Goal: Task Accomplishment & Management: Use online tool/utility

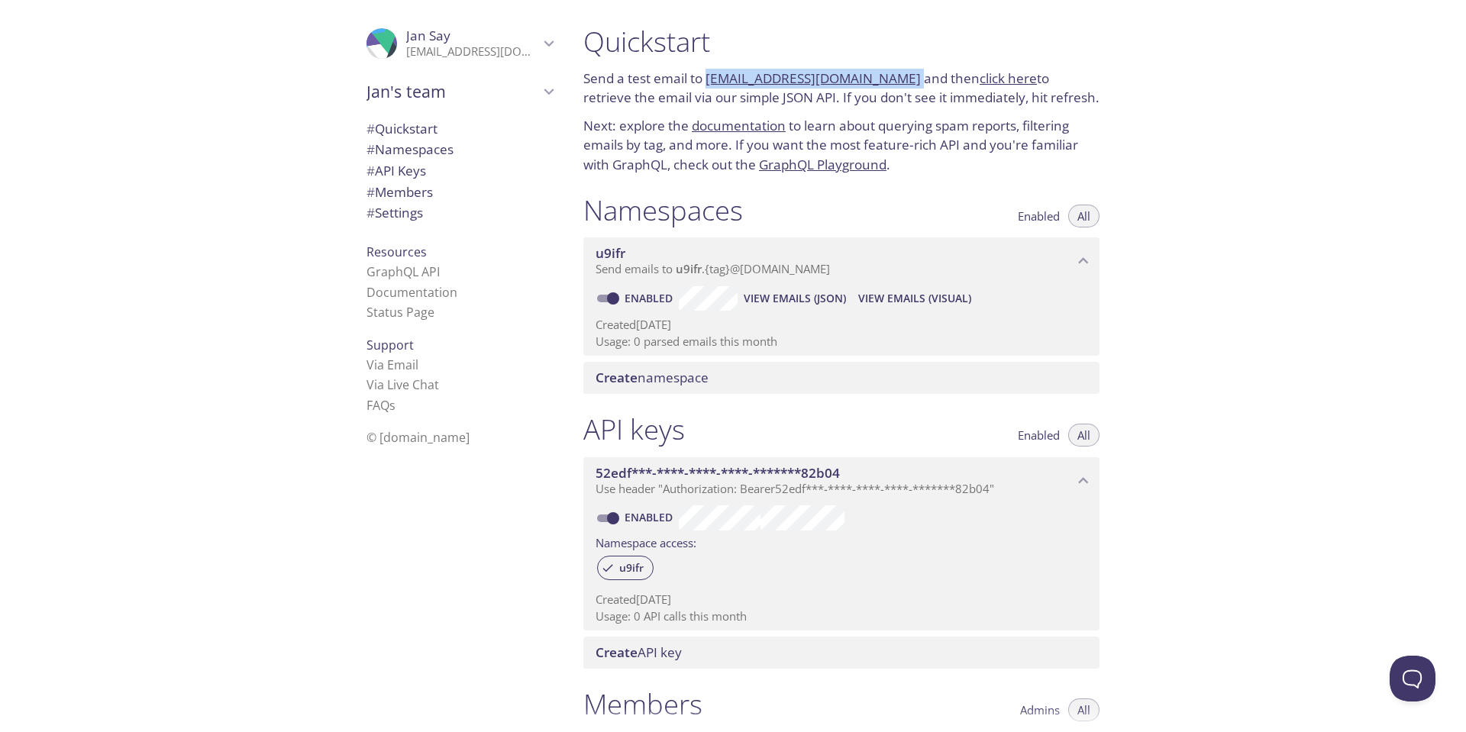
drag, startPoint x: 706, startPoint y: 79, endPoint x: 890, endPoint y: 85, distance: 184.9
click at [890, 85] on p "Send a test email to [EMAIL_ADDRESS][DOMAIN_NAME] and then click here to retrie…" at bounding box center [841, 88] width 516 height 39
copy p "[EMAIL_ADDRESS][DOMAIN_NAME]"
click at [987, 81] on link "click here" at bounding box center [1008, 78] width 57 height 18
click at [907, 79] on p "Send a test email to [EMAIL_ADDRESS][DOMAIN_NAME] and then click here to retrie…" at bounding box center [841, 88] width 516 height 39
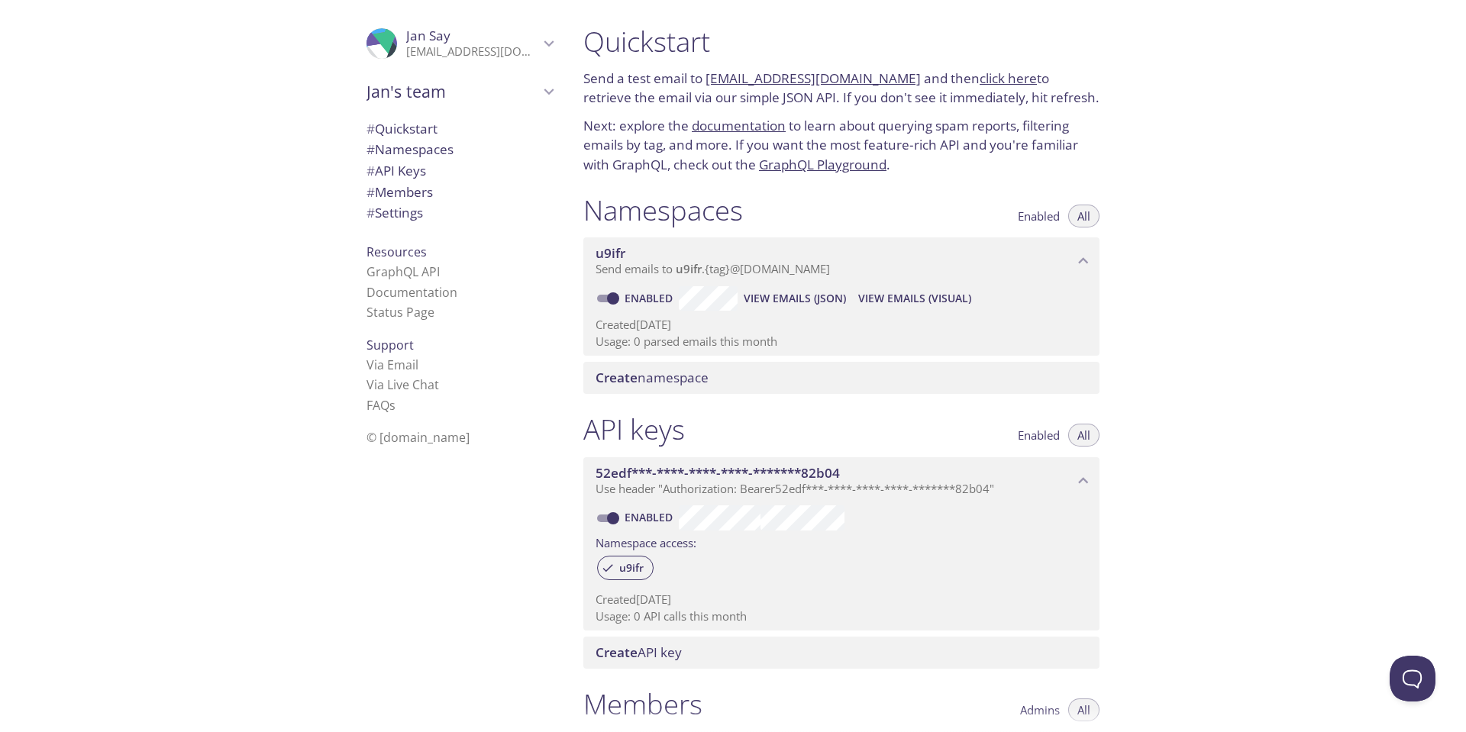
drag, startPoint x: 888, startPoint y: 80, endPoint x: 709, endPoint y: 83, distance: 178.7
click at [709, 83] on p "Send a test email to [EMAIL_ADDRESS][DOMAIN_NAME] and then click here to retrie…" at bounding box center [841, 88] width 516 height 39
click at [700, 79] on p "Send a test email to [EMAIL_ADDRESS][DOMAIN_NAME] and then click here to retrie…" at bounding box center [841, 88] width 516 height 39
click at [754, 124] on link "documentation" at bounding box center [739, 126] width 94 height 18
drag, startPoint x: 703, startPoint y: 81, endPoint x: 980, endPoint y: 96, distance: 276.8
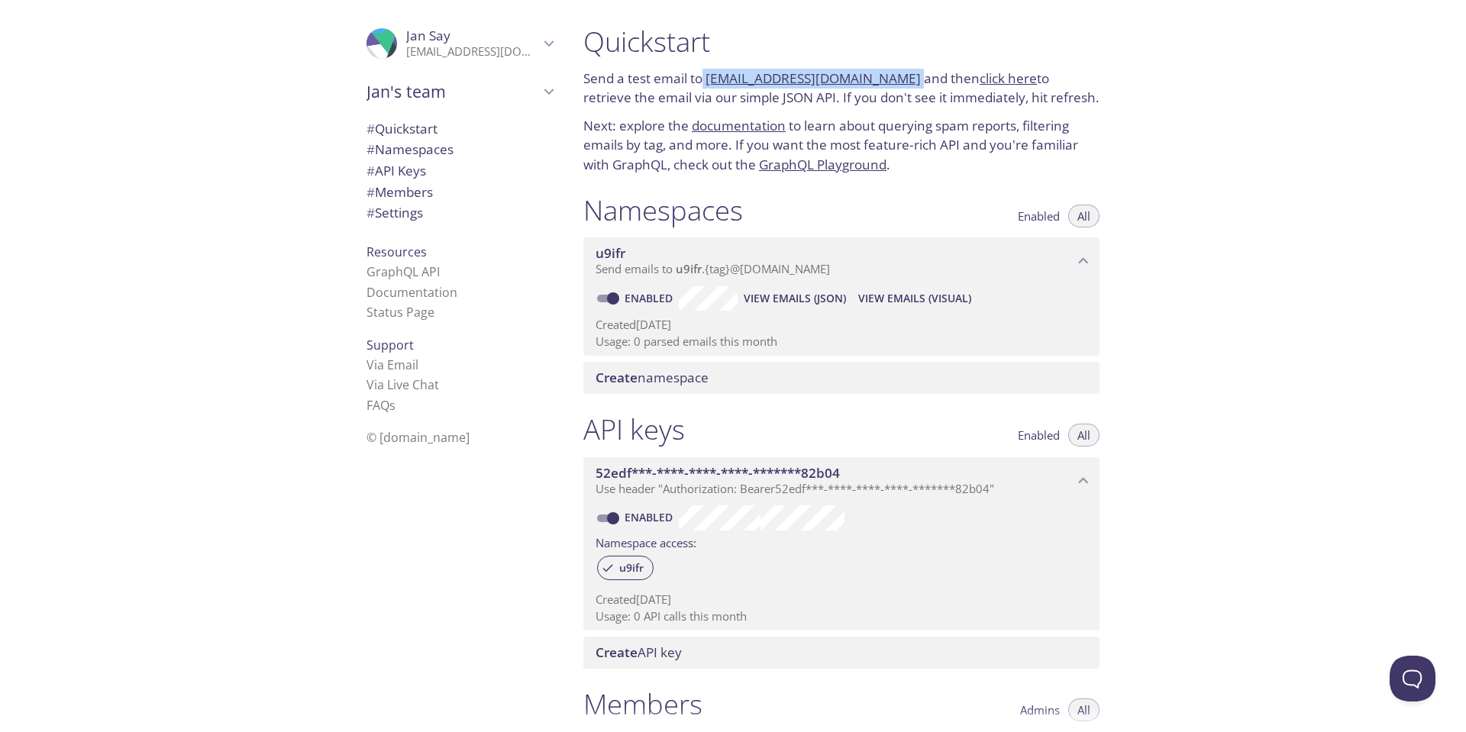
click at [887, 84] on p "Send a test email to [EMAIL_ADDRESS][DOMAIN_NAME] and then click here to retrie…" at bounding box center [841, 88] width 516 height 39
copy p "[EMAIL_ADDRESS][DOMAIN_NAME]"
click at [544, 44] on icon "Jan Say" at bounding box center [549, 44] width 20 height 20
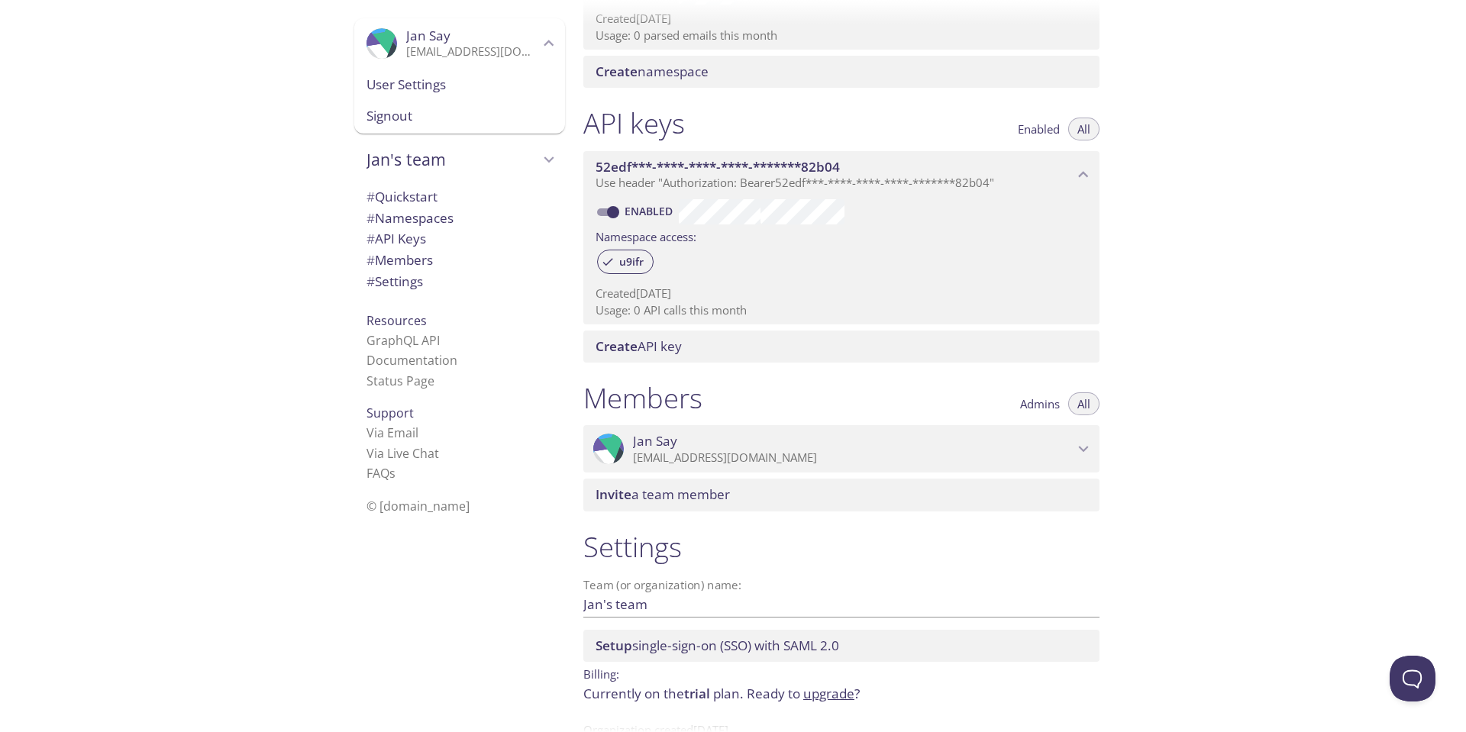
scroll to position [354, 0]
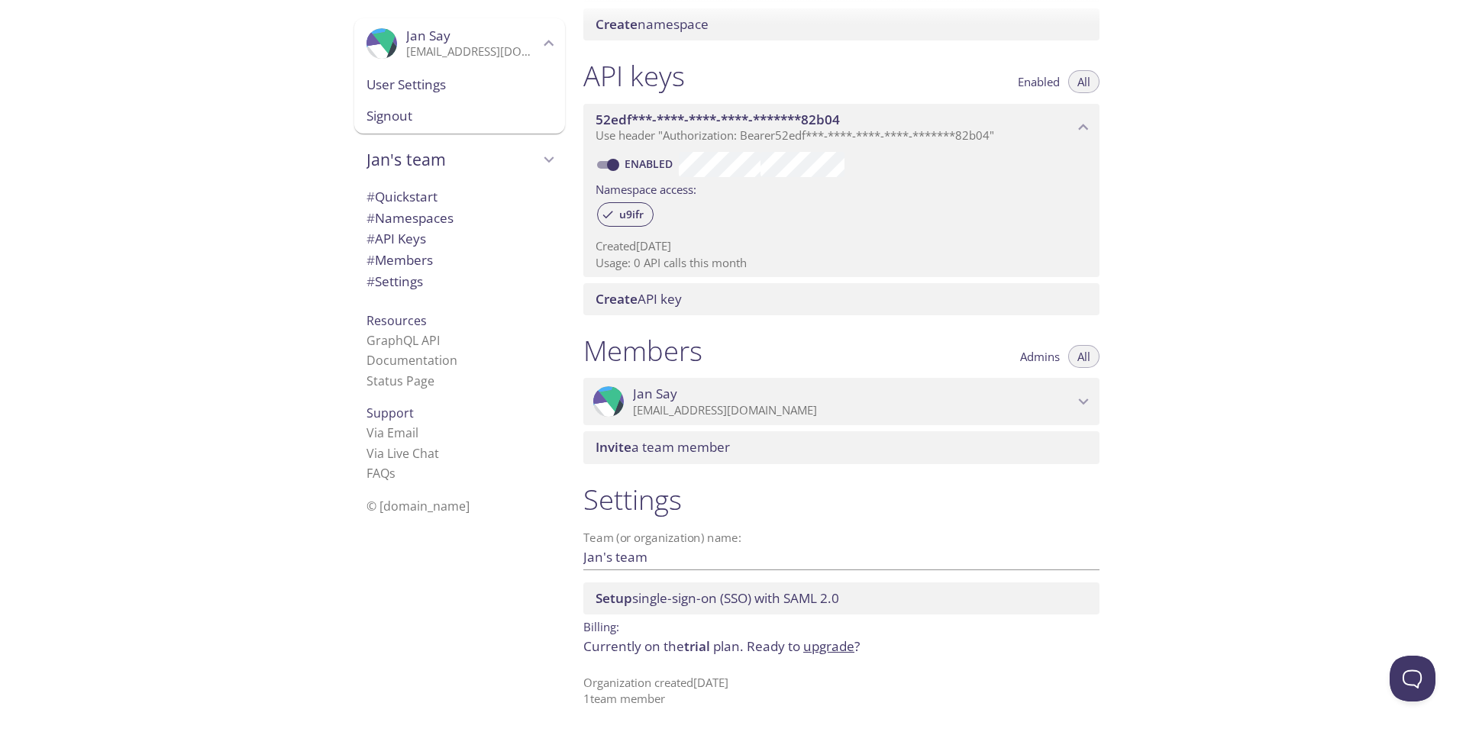
click at [1329, 200] on div "Quickstart Send a test email to [EMAIL_ADDRESS][DOMAIN_NAME] and then click her…" at bounding box center [1018, 366] width 895 height 732
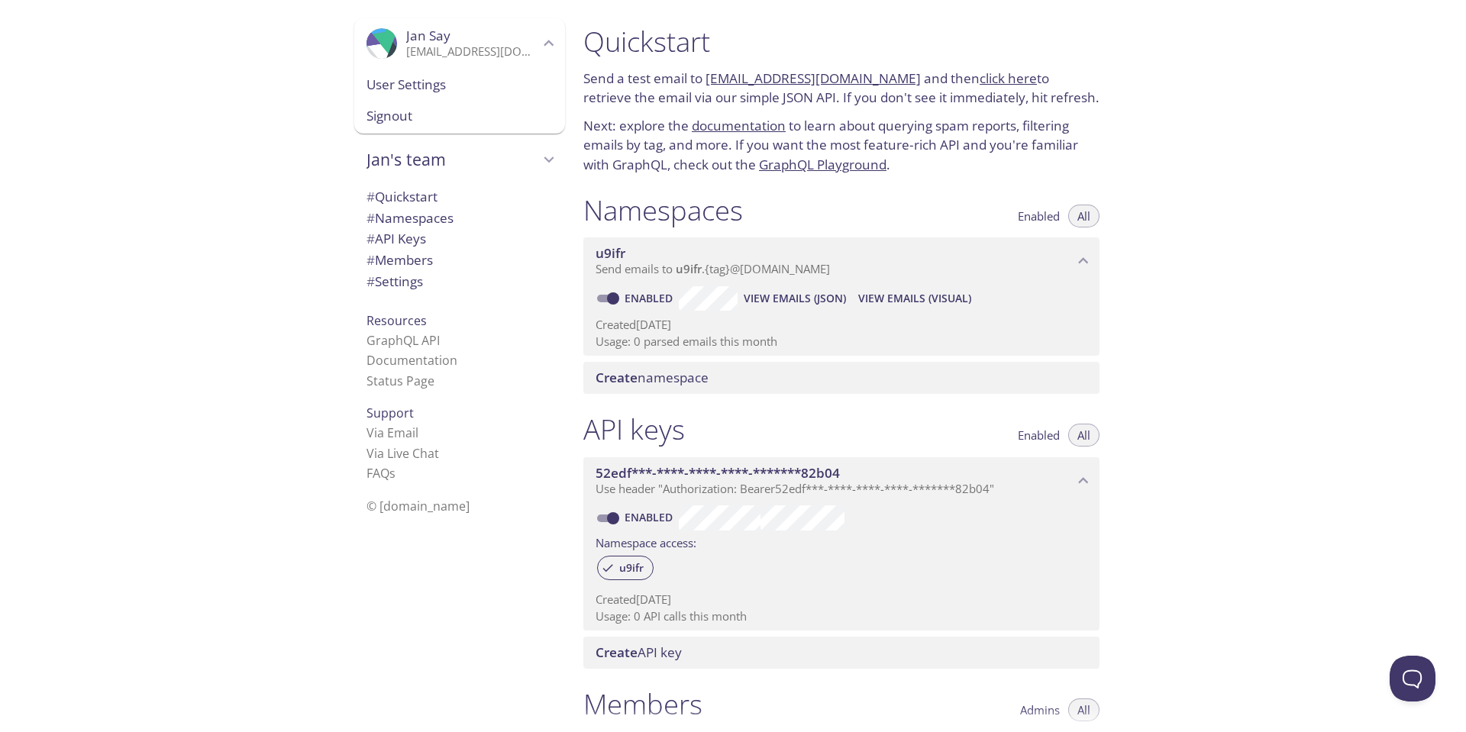
click at [980, 78] on link "click here" at bounding box center [1008, 78] width 57 height 18
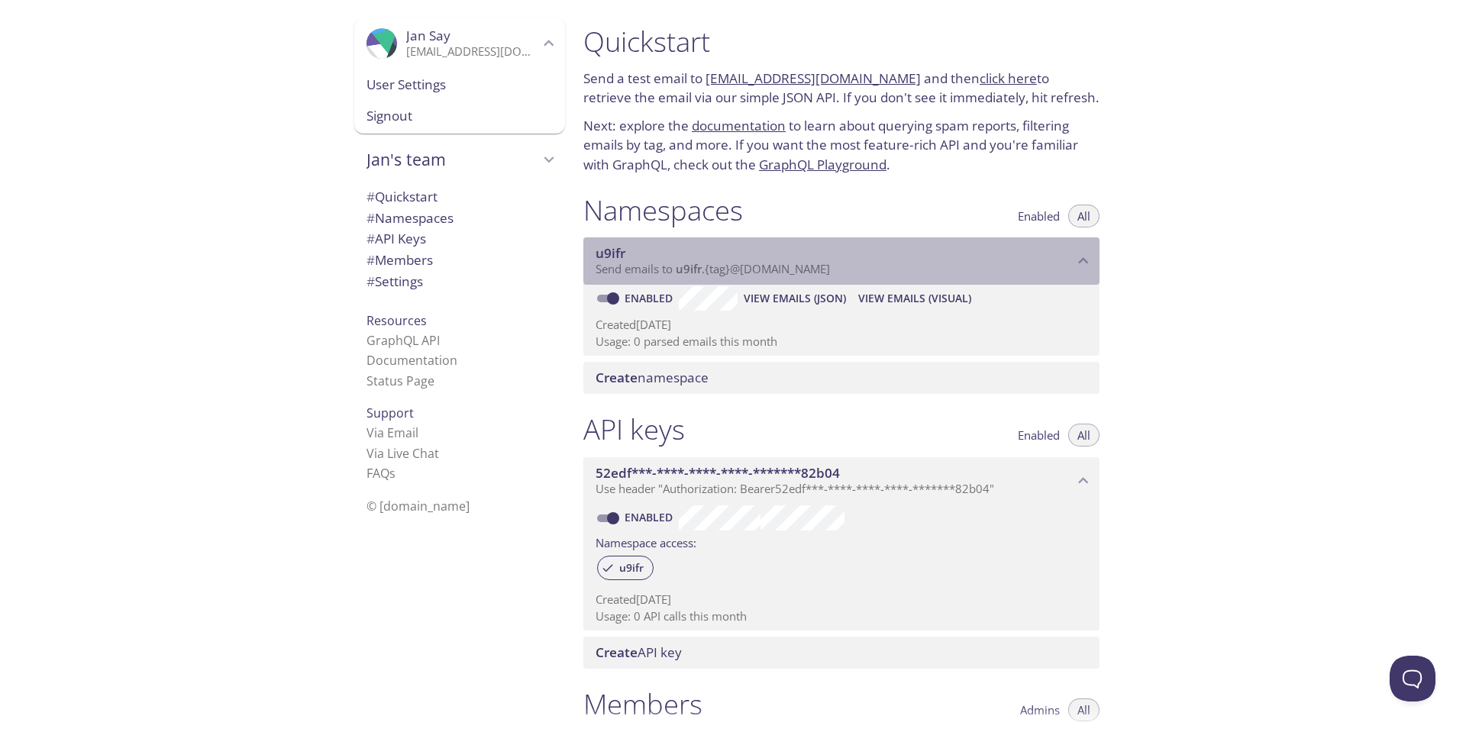
drag, startPoint x: 677, startPoint y: 271, endPoint x: 694, endPoint y: 273, distance: 16.9
click at [694, 273] on span "u9ifr" at bounding box center [689, 268] width 26 height 15
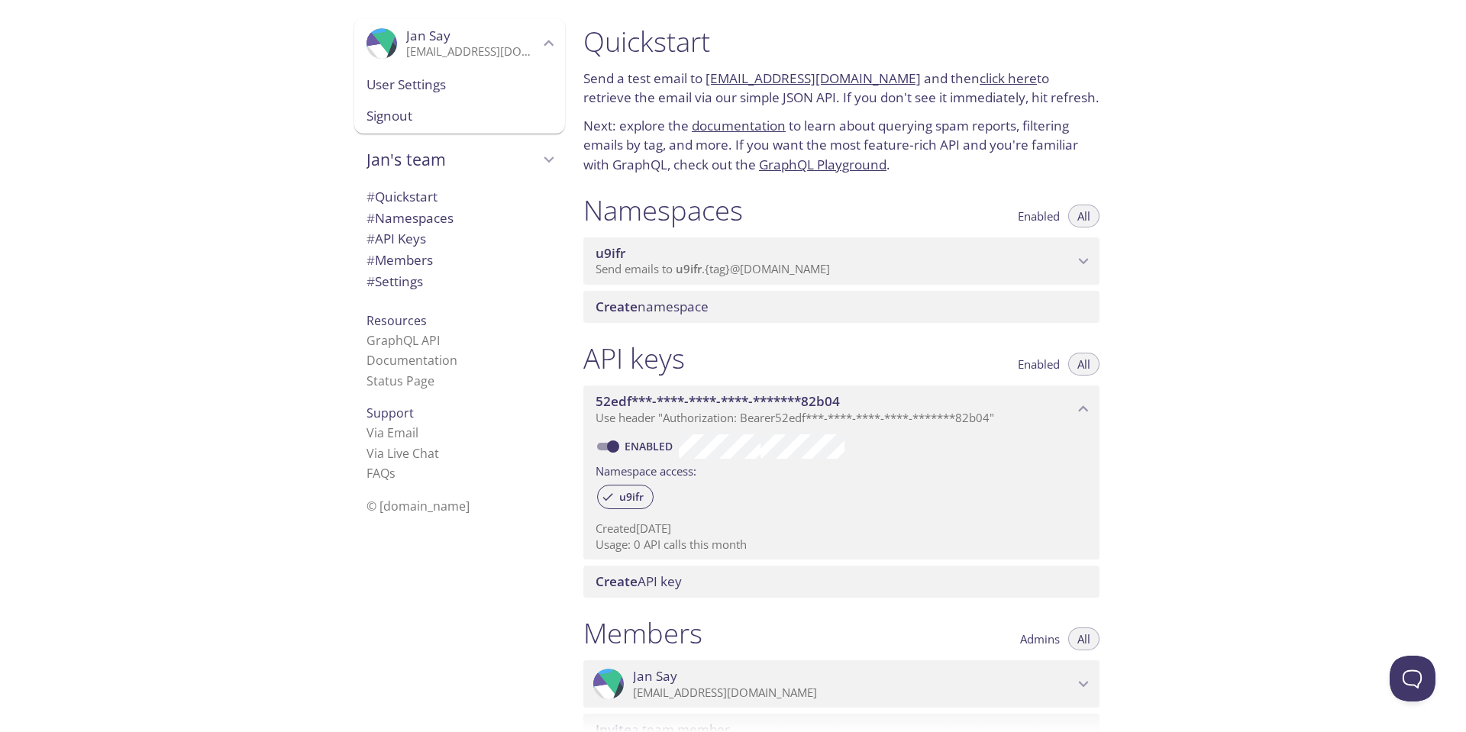
drag, startPoint x: 698, startPoint y: 269, endPoint x: 709, endPoint y: 279, distance: 15.1
click at [699, 270] on span "u9ifr" at bounding box center [689, 268] width 26 height 15
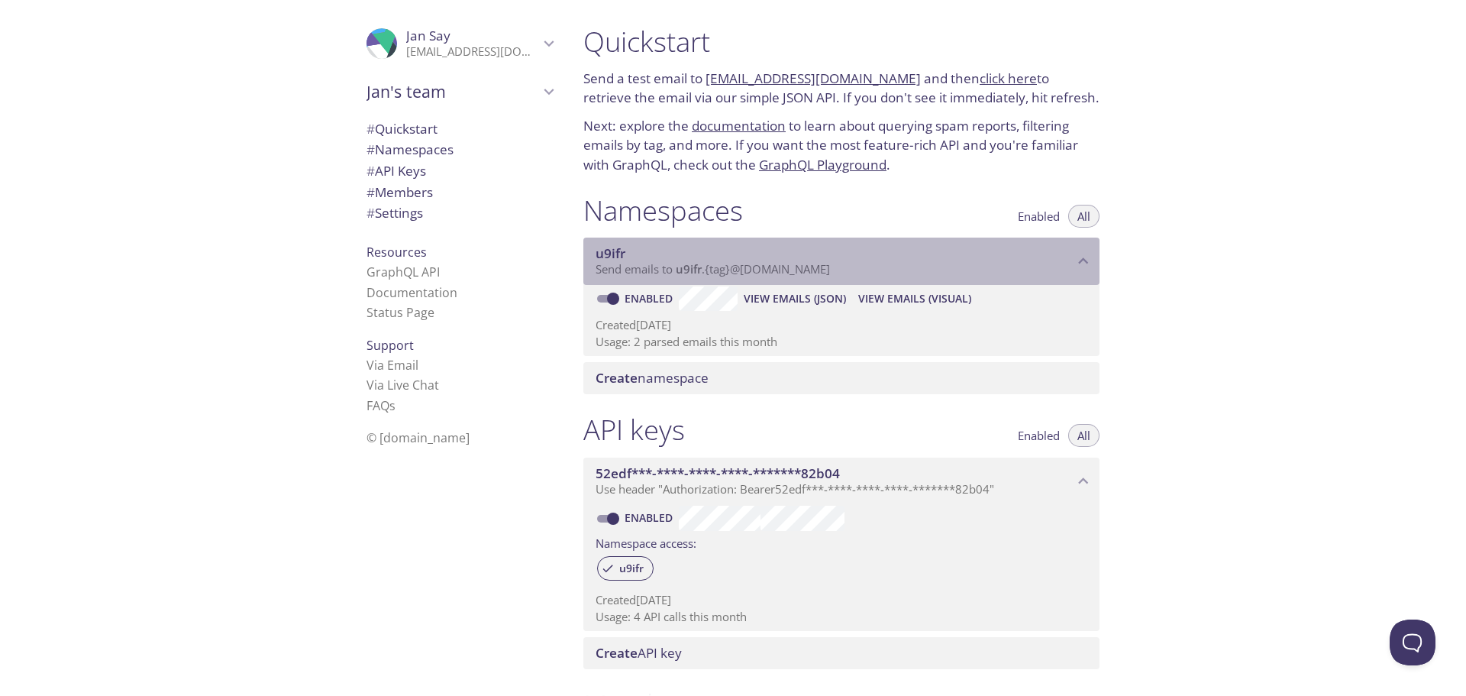
drag, startPoint x: 890, startPoint y: 266, endPoint x: 705, endPoint y: 267, distance: 184.8
click at [705, 269] on p "Send emails to u9ifr . {tag} @inbox.testmail.app" at bounding box center [835, 269] width 478 height 15
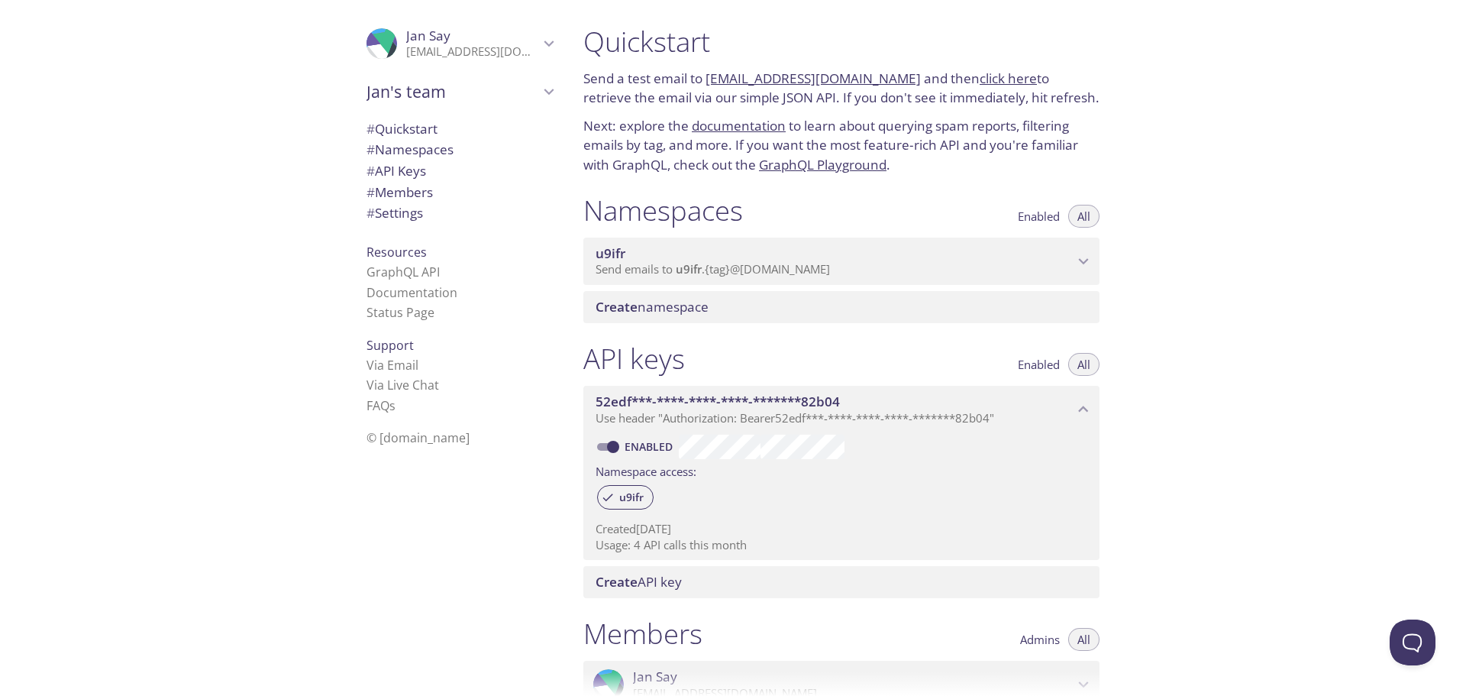
click at [717, 255] on span "u9ifr" at bounding box center [835, 253] width 478 height 17
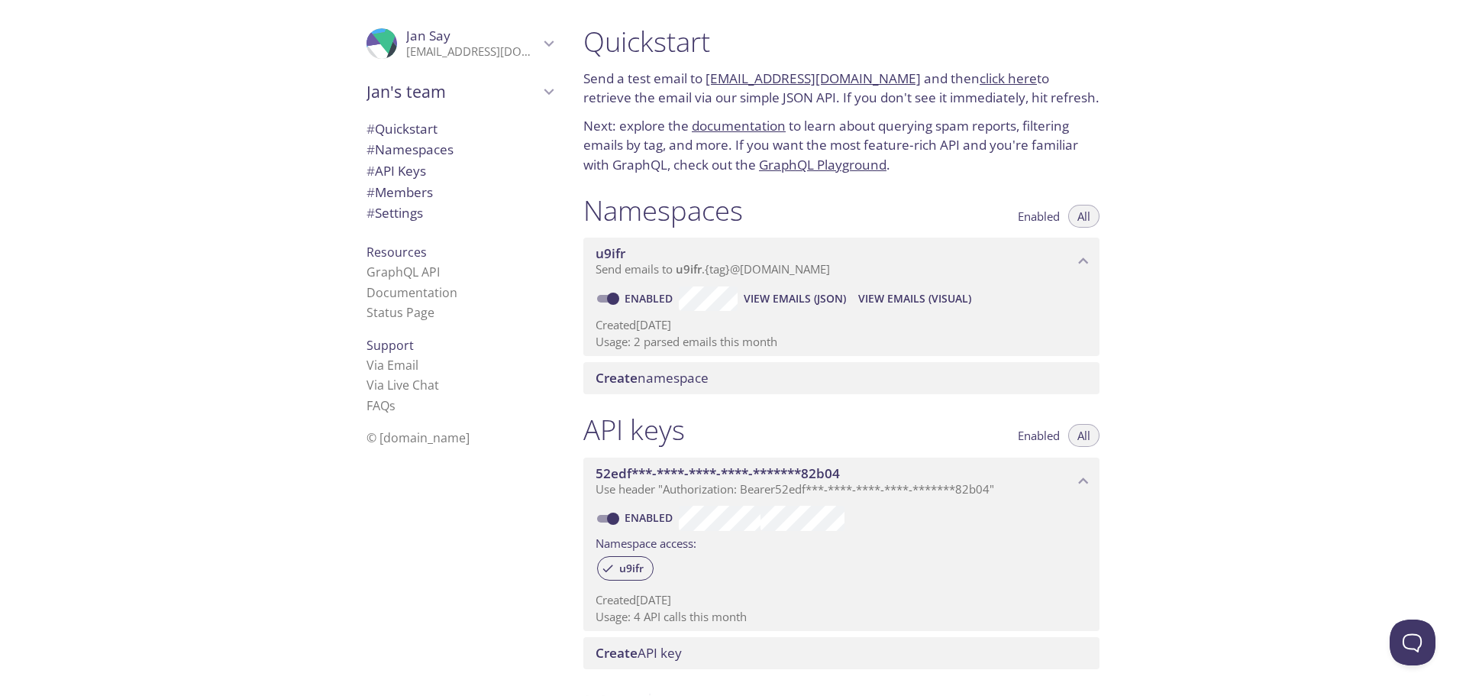
drag, startPoint x: 706, startPoint y: 79, endPoint x: 888, endPoint y: 78, distance: 182.5
click at [888, 78] on p "Send a test email to [EMAIL_ADDRESS][DOMAIN_NAME] and then click here to retrie…" at bounding box center [841, 88] width 516 height 39
copy link "[EMAIL_ADDRESS][DOMAIN_NAME]"
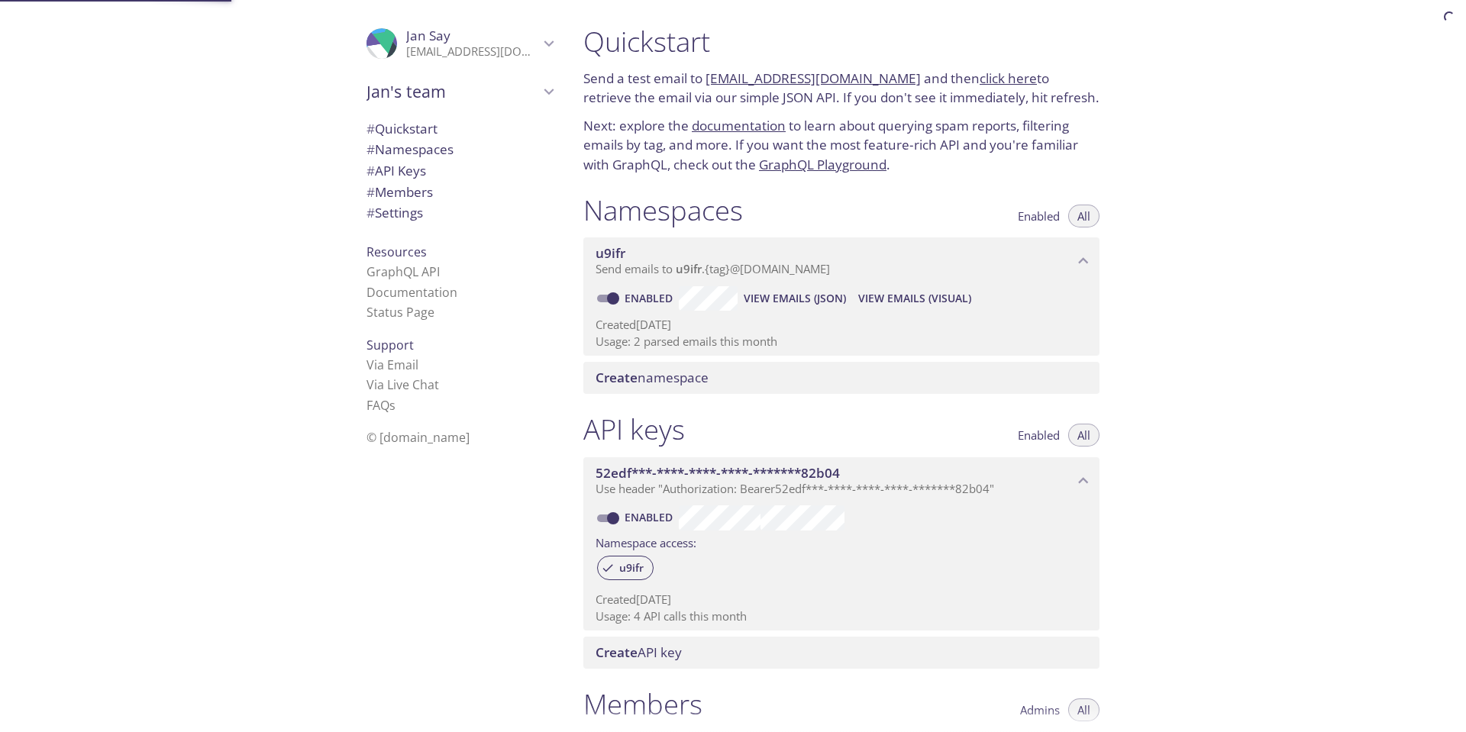
click at [980, 78] on link "click here" at bounding box center [1008, 78] width 57 height 18
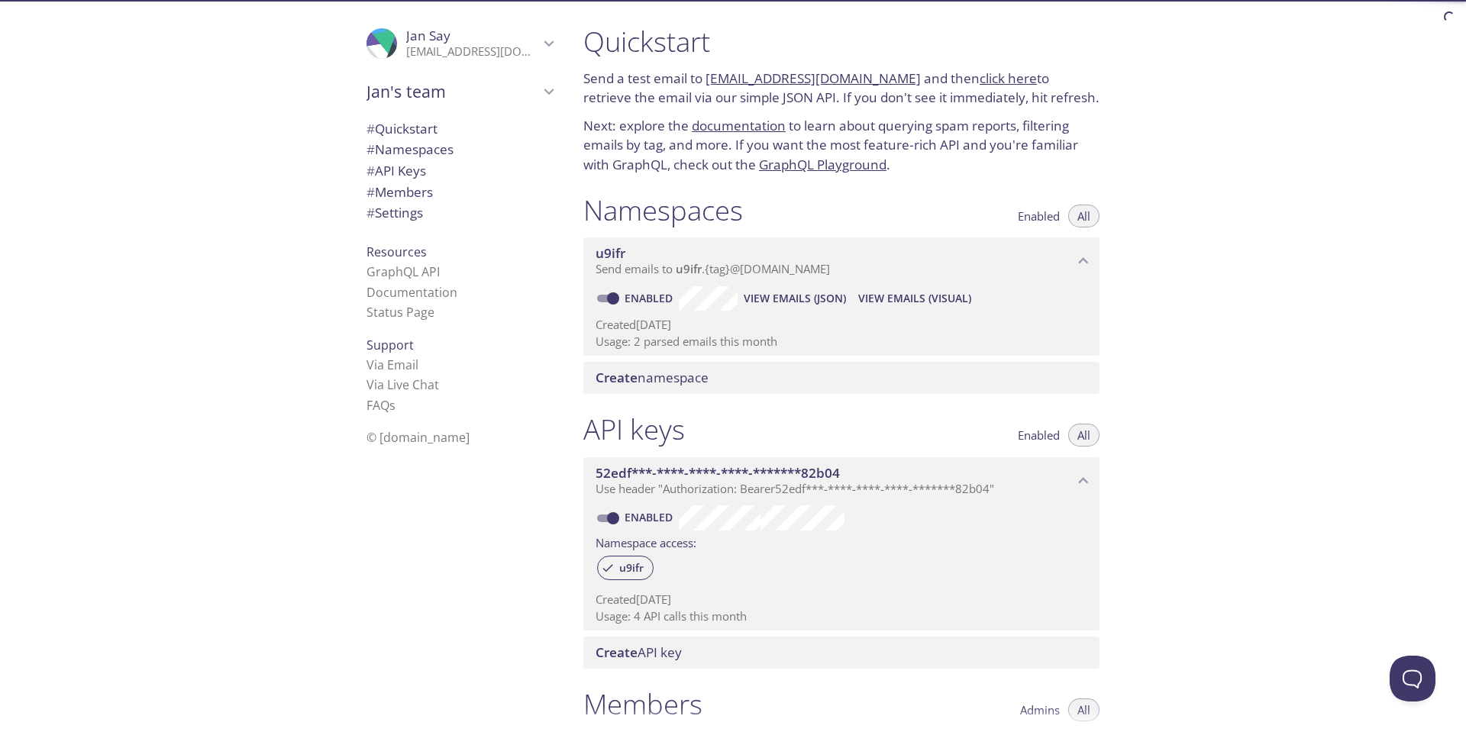
click at [995, 76] on link "click here" at bounding box center [1008, 78] width 57 height 18
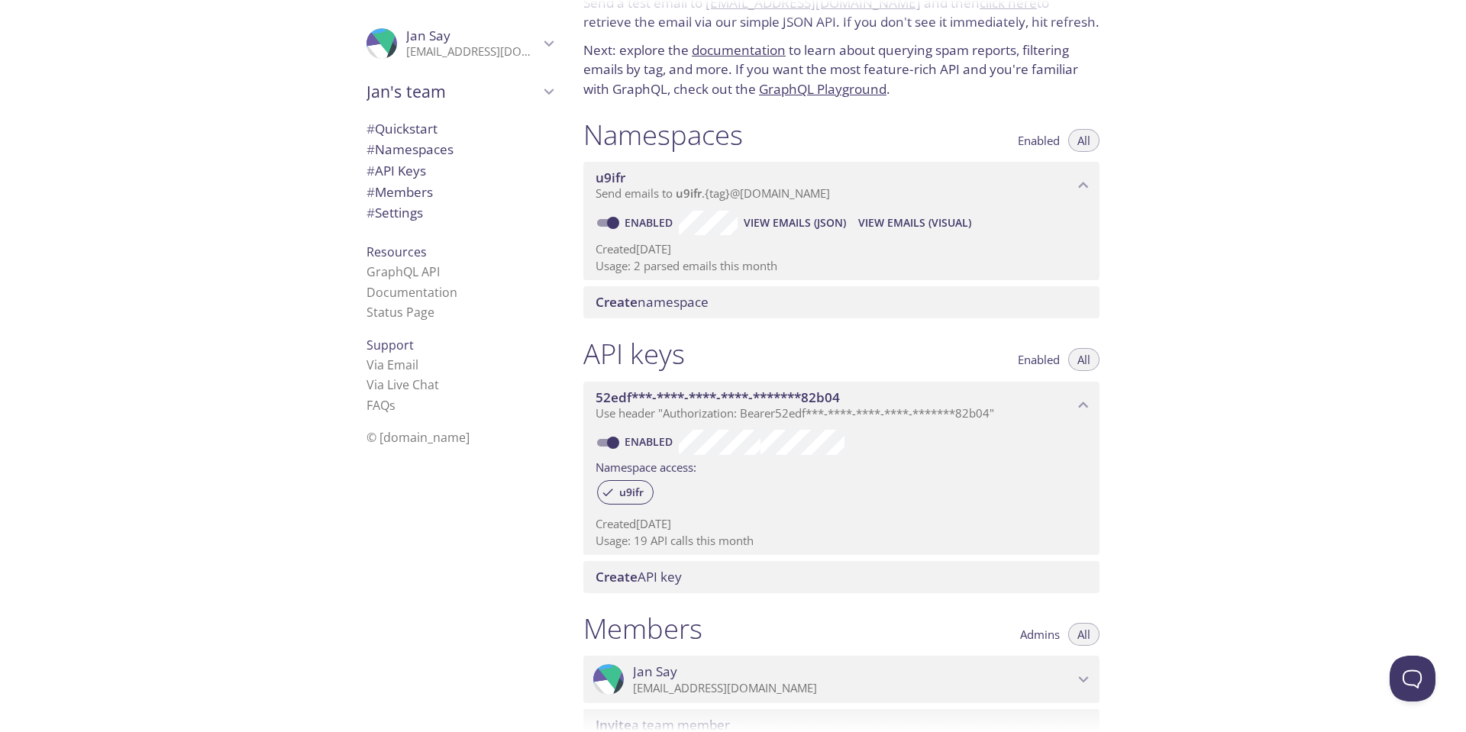
scroll to position [48, 0]
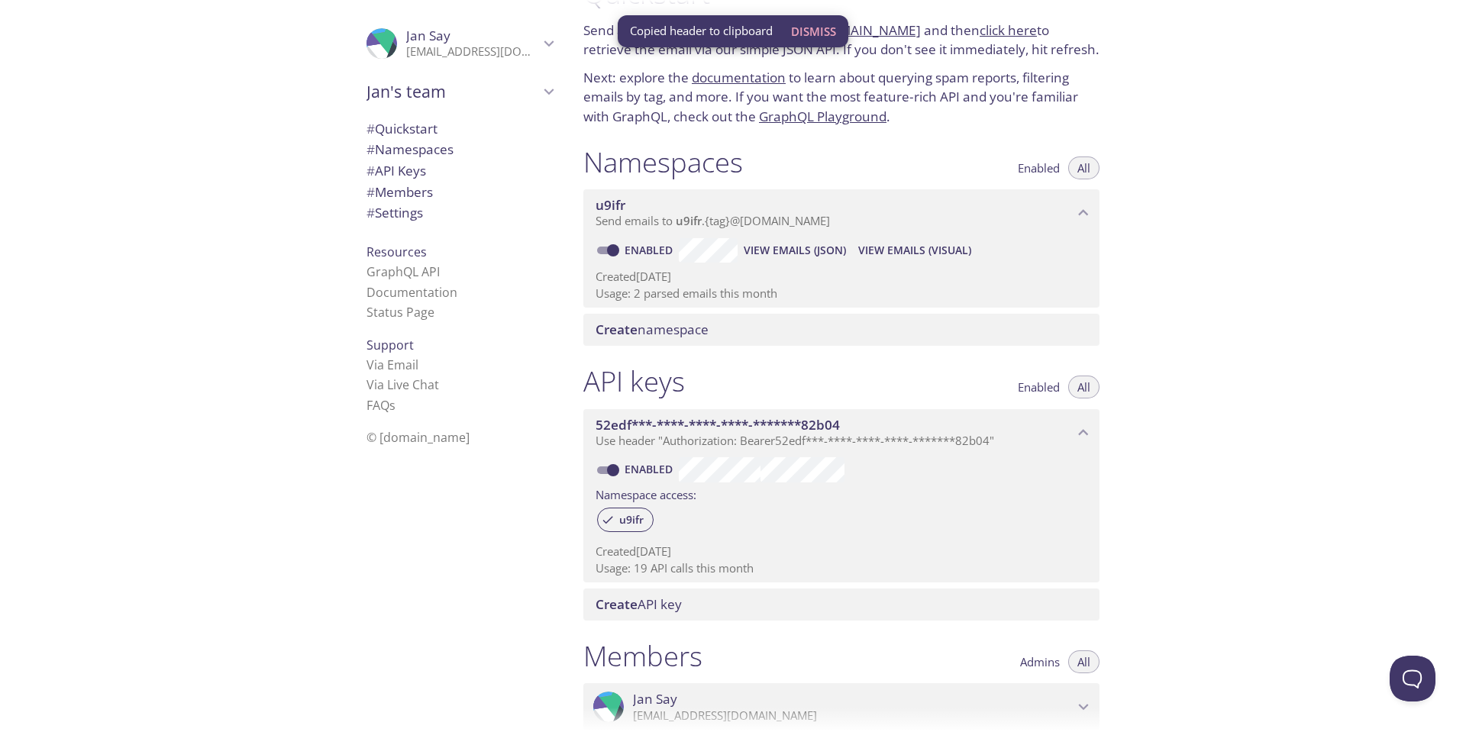
drag, startPoint x: 638, startPoint y: 205, endPoint x: 577, endPoint y: 201, distance: 61.2
click at [577, 201] on div "Namespaces Enabled All u9ifr Send emails to u9ifr . {tag} @inbox.testmail.app E…" at bounding box center [841, 246] width 541 height 220
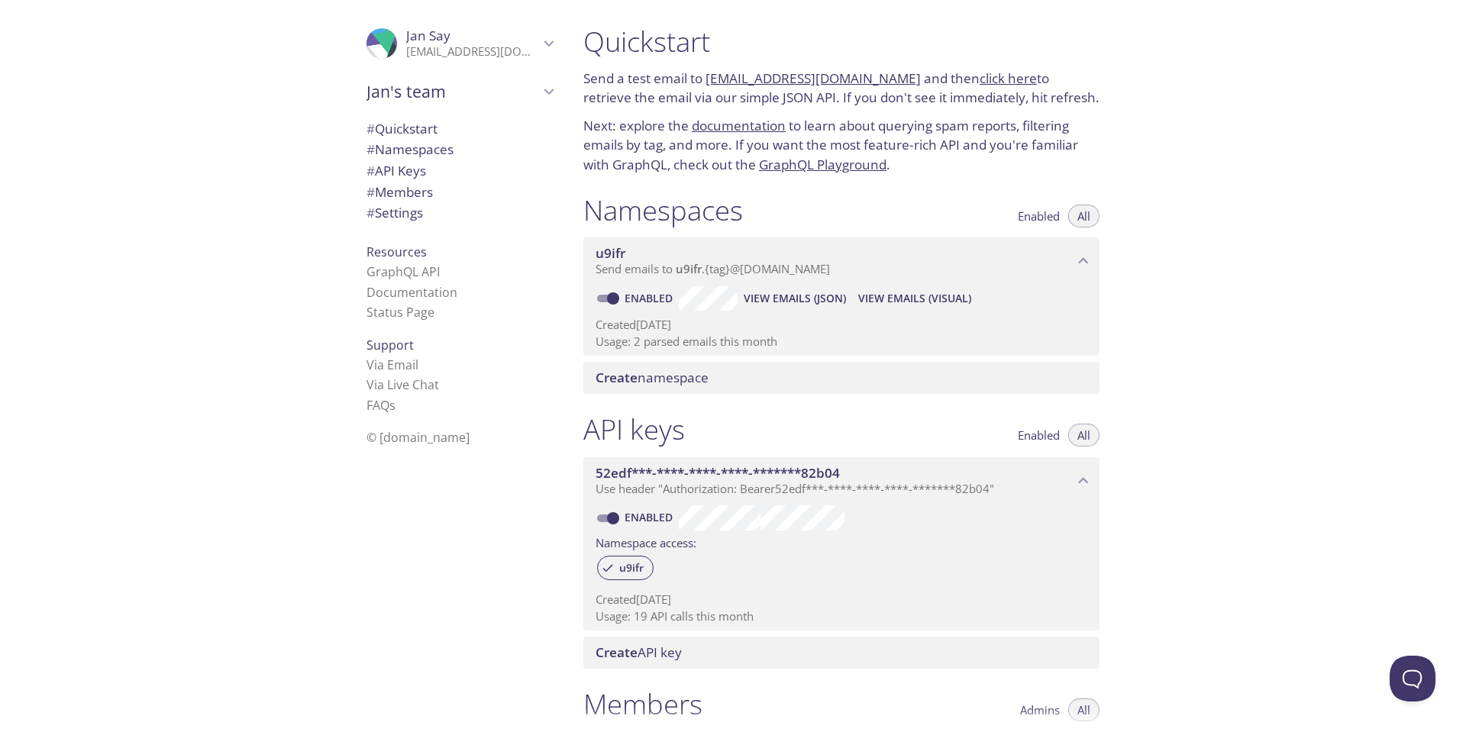
drag, startPoint x: 888, startPoint y: 78, endPoint x: 705, endPoint y: 83, distance: 183.3
click at [705, 83] on p "Send a test email to [EMAIL_ADDRESS][DOMAIN_NAME] and then click here to retrie…" at bounding box center [841, 88] width 516 height 39
copy p "[EMAIL_ADDRESS][DOMAIN_NAME]"
